Goal: Entertainment & Leisure: Consume media (video, audio)

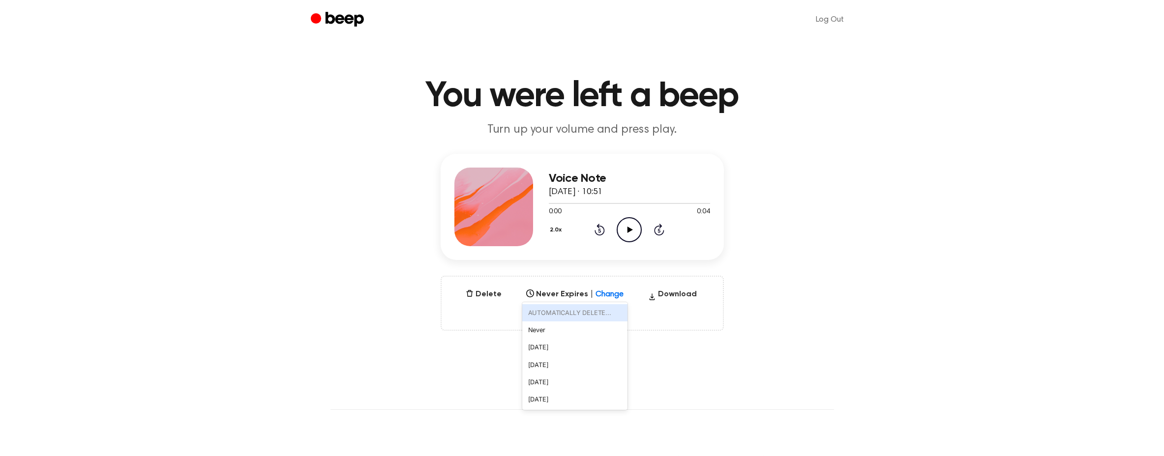
click at [615, 292] on icon at bounding box center [618, 291] width 6 height 3
drag, startPoint x: 589, startPoint y: 363, endPoint x: 582, endPoint y: 352, distance: 13.1
click at [589, 363] on div "[DATE]" at bounding box center [574, 365] width 105 height 17
drag, startPoint x: 607, startPoint y: 292, endPoint x: 599, endPoint y: 282, distance: 13.3
click at [609, 292] on div at bounding box center [618, 292] width 18 height 10
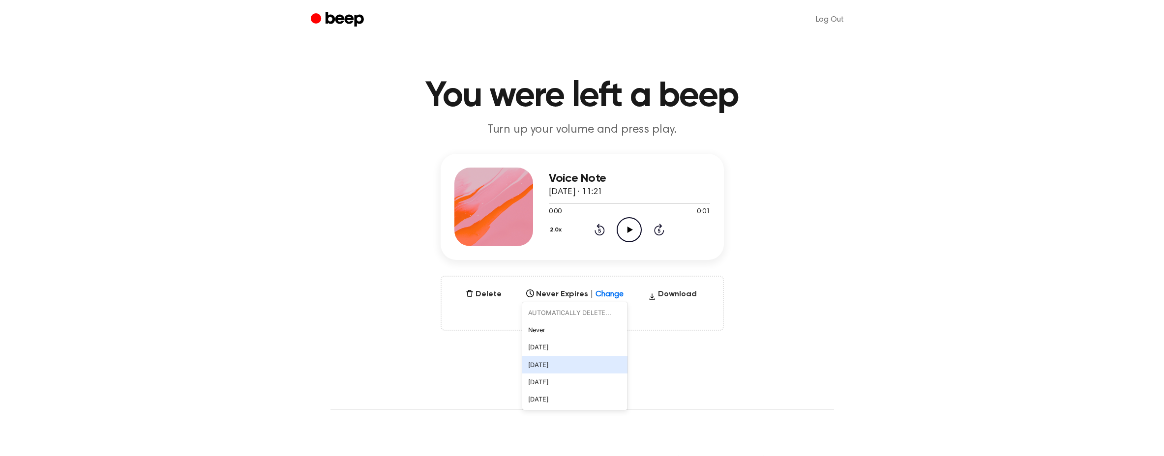
click at [580, 371] on div "[DATE]" at bounding box center [574, 365] width 105 height 17
